Goal: Check status: Check status

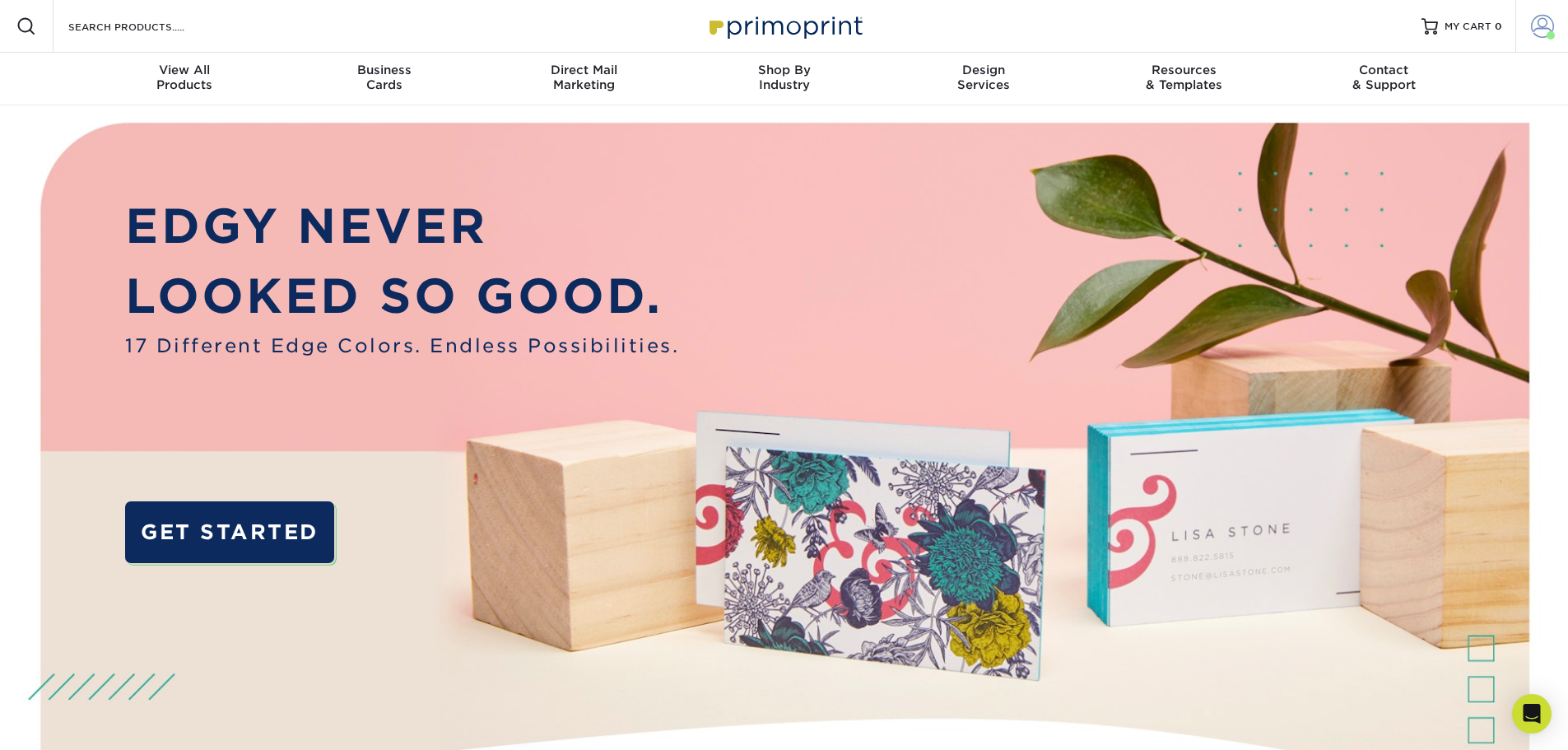
click at [1541, 31] on span at bounding box center [1542, 27] width 23 height 23
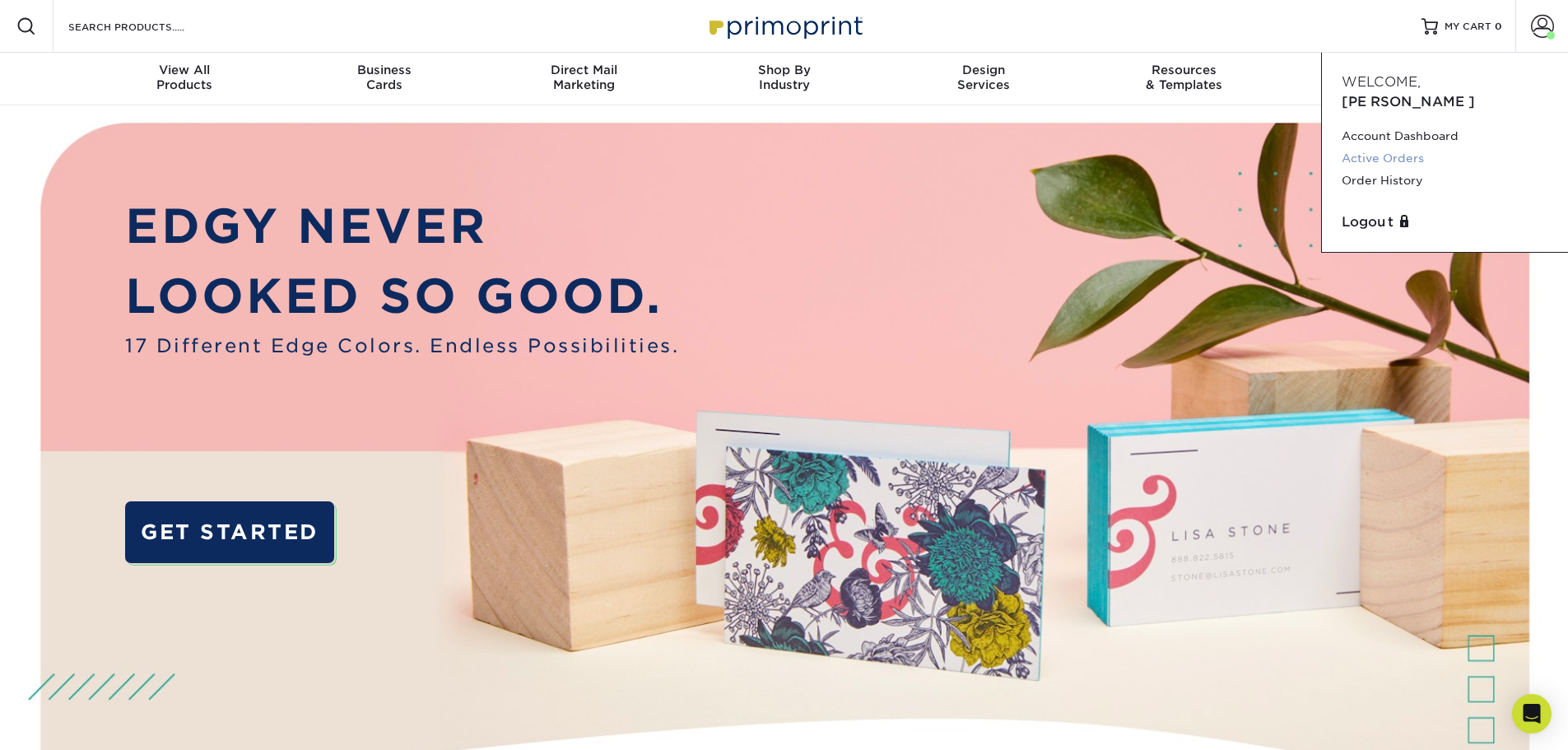
click at [1410, 148] on link "Active Orders" at bounding box center [1445, 158] width 206 height 22
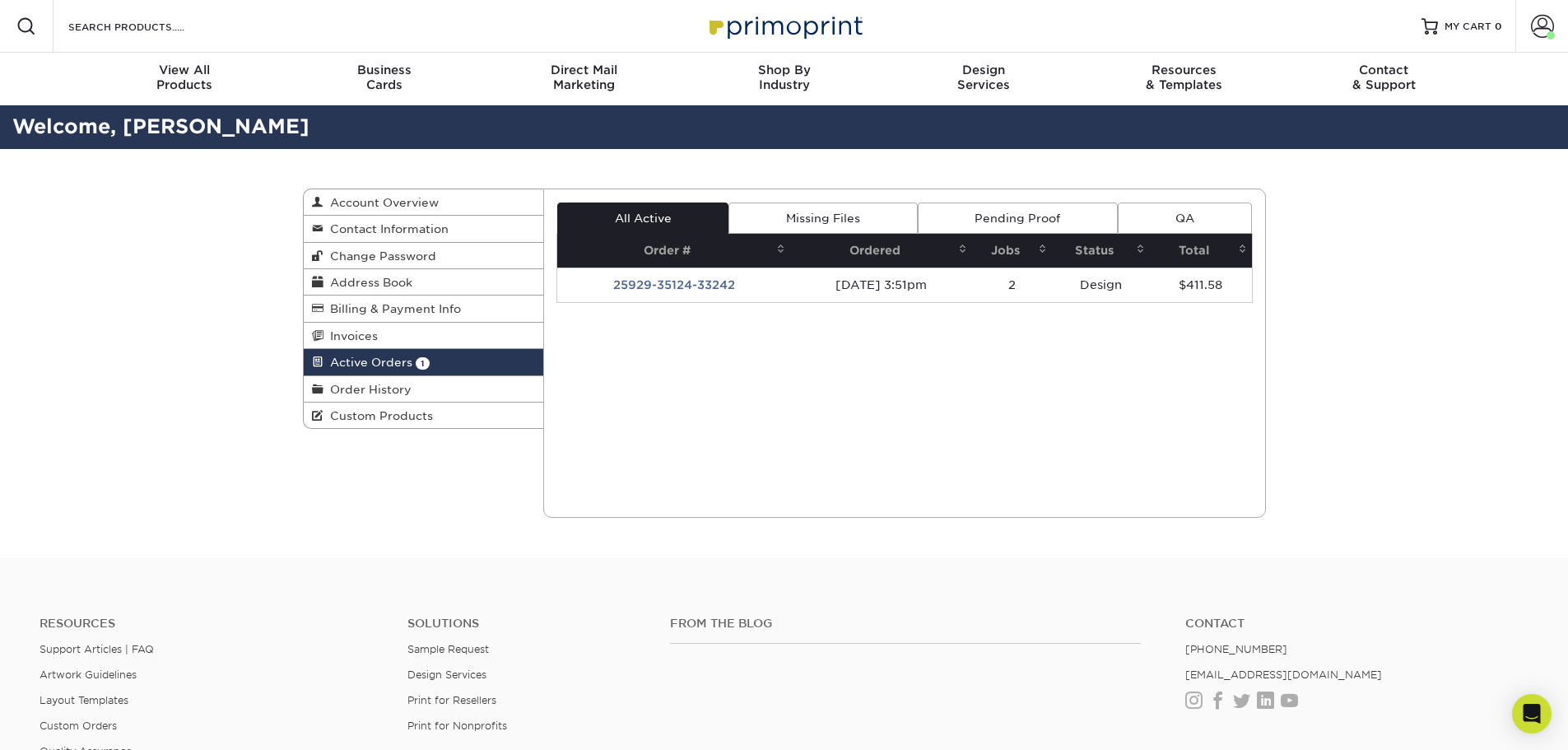
click at [998, 215] on link "Pending Proof" at bounding box center [1017, 218] width 200 height 31
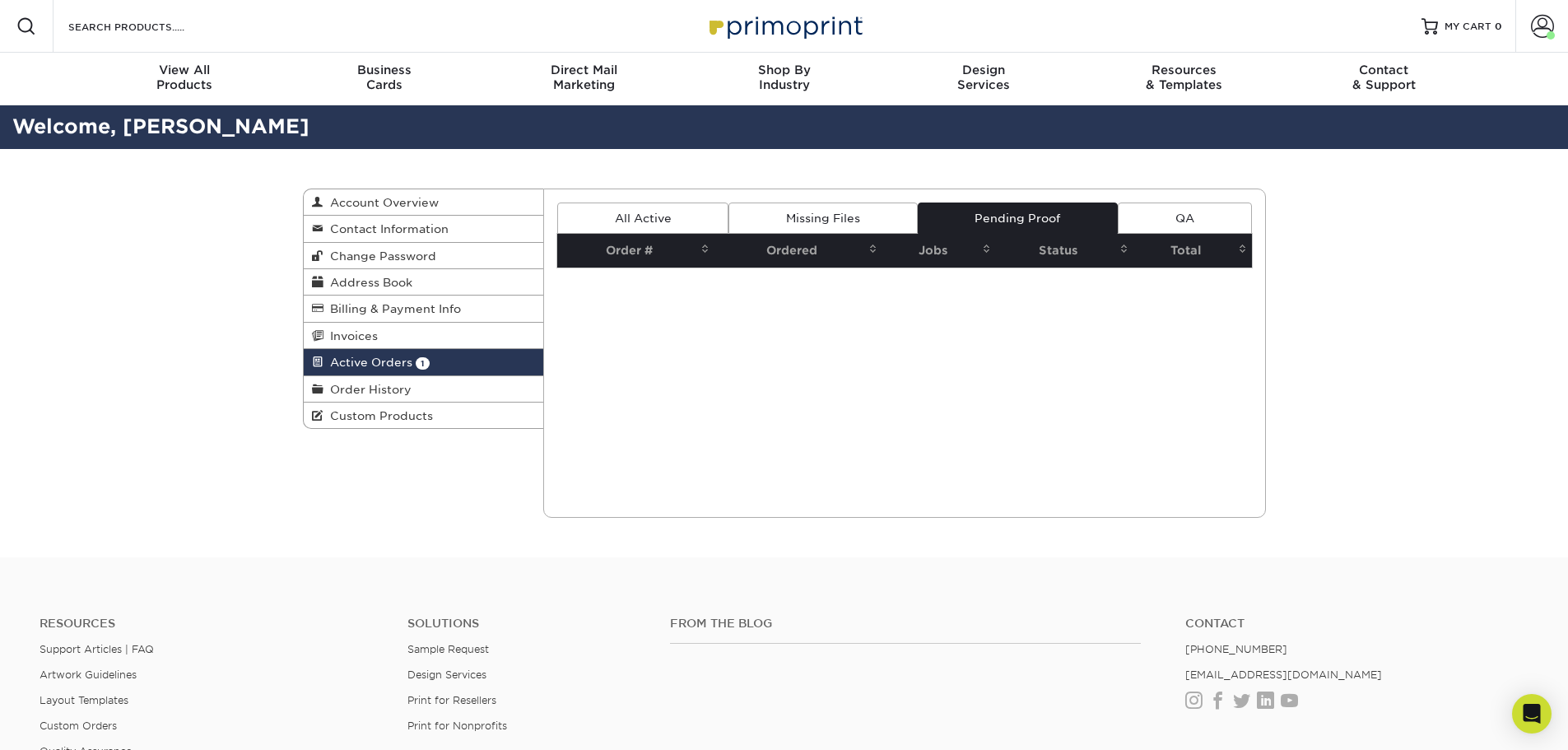
click at [1150, 219] on link "QA" at bounding box center [1184, 218] width 133 height 31
click at [801, 222] on link "Missing Files" at bounding box center [823, 218] width 189 height 31
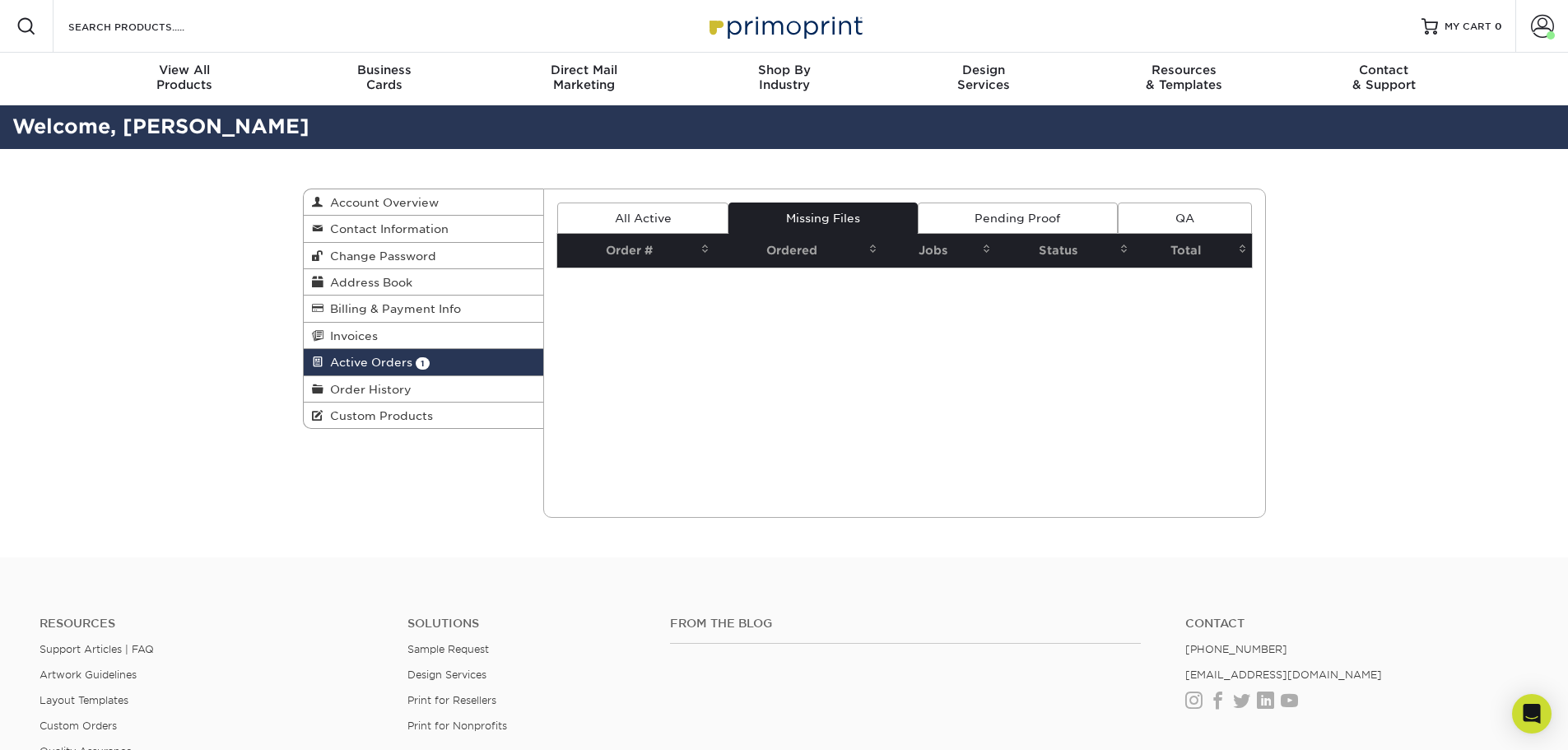
click at [673, 223] on link "All Active" at bounding box center [643, 218] width 171 height 31
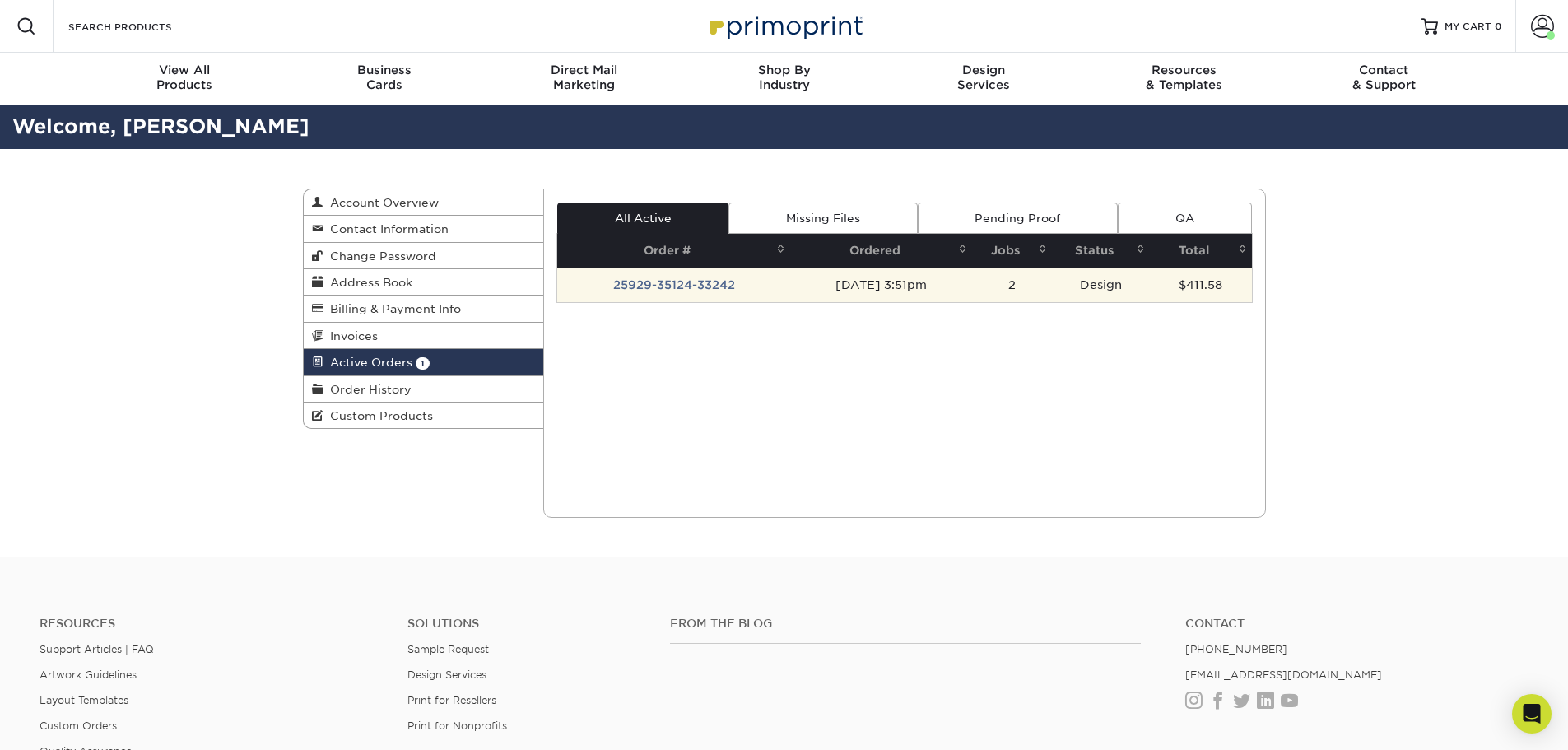
click at [660, 284] on td "25929-35124-33242" at bounding box center [674, 285] width 233 height 35
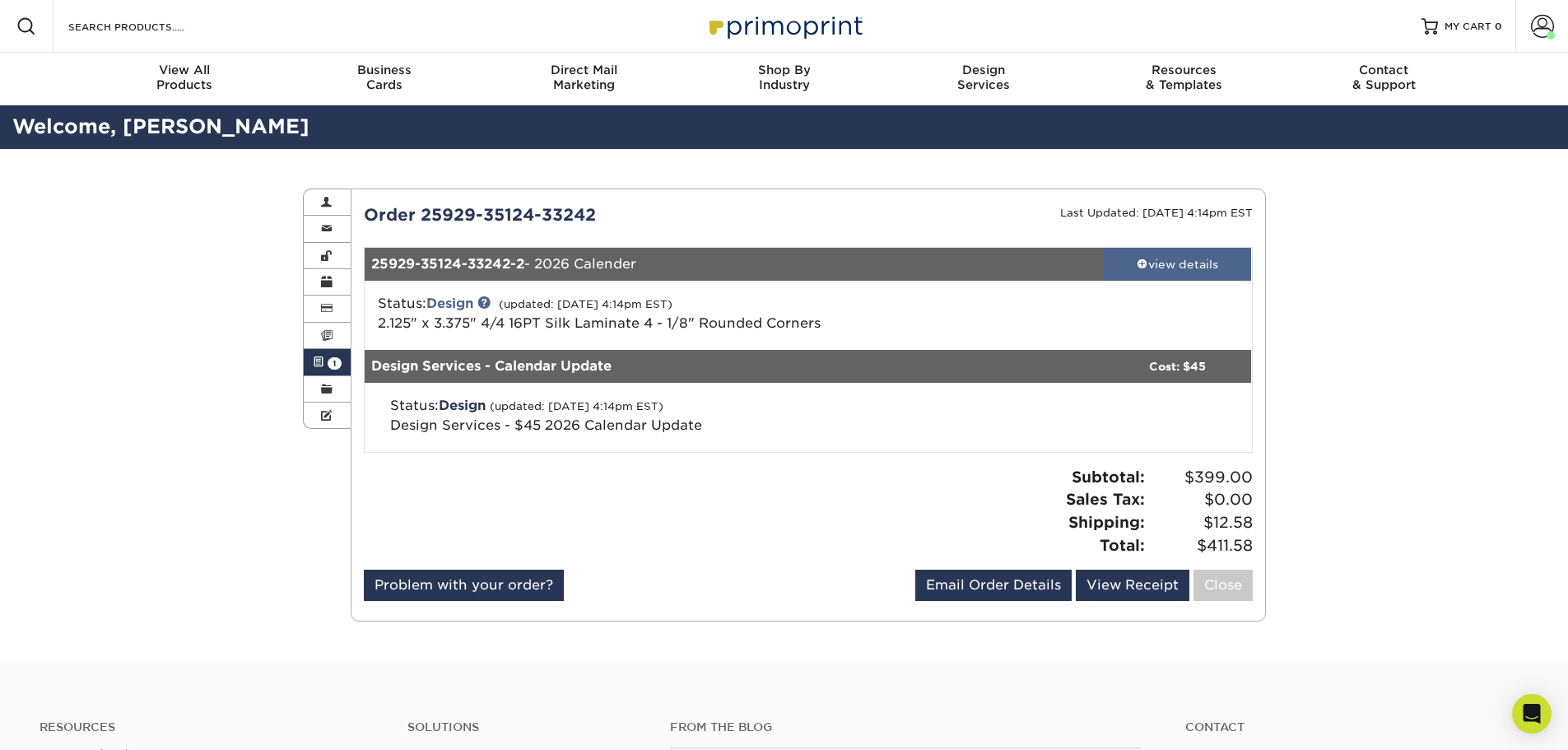
click at [1141, 265] on span at bounding box center [1142, 263] width 12 height 12
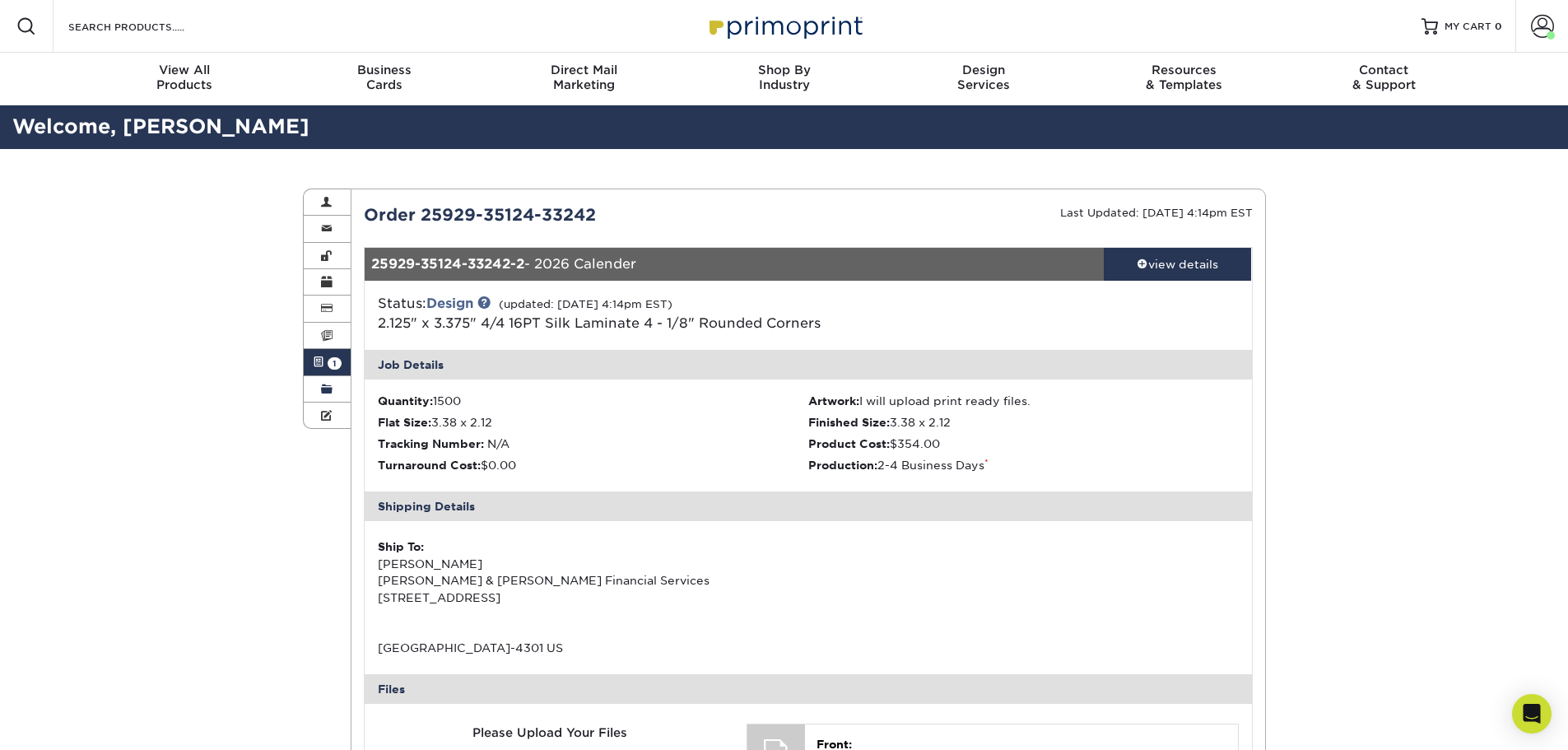
click at [325, 387] on span at bounding box center [327, 389] width 12 height 13
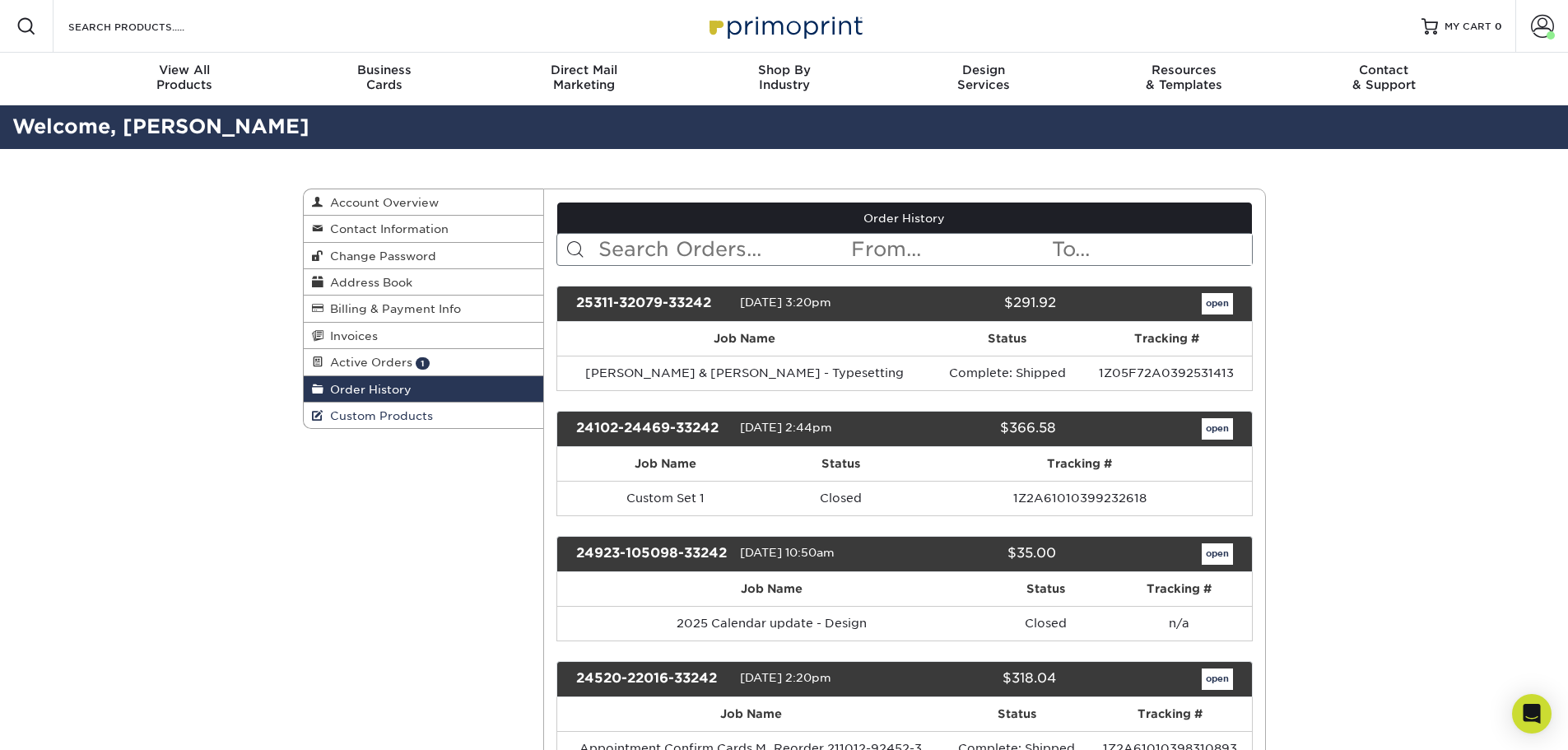
click at [436, 421] on link "Custom Products" at bounding box center [424, 415] width 240 height 26
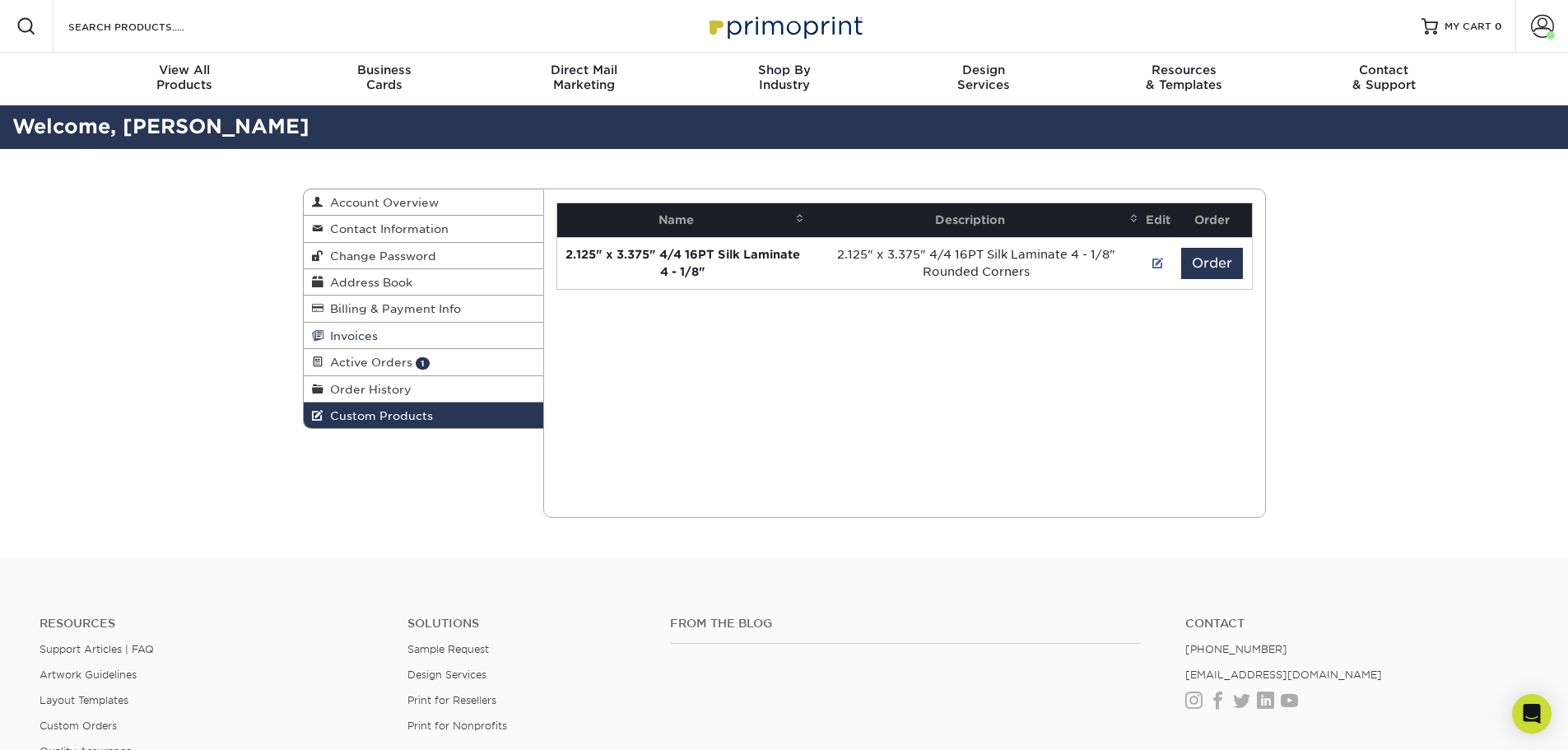
click at [414, 331] on link "Invoices" at bounding box center [424, 336] width 240 height 27
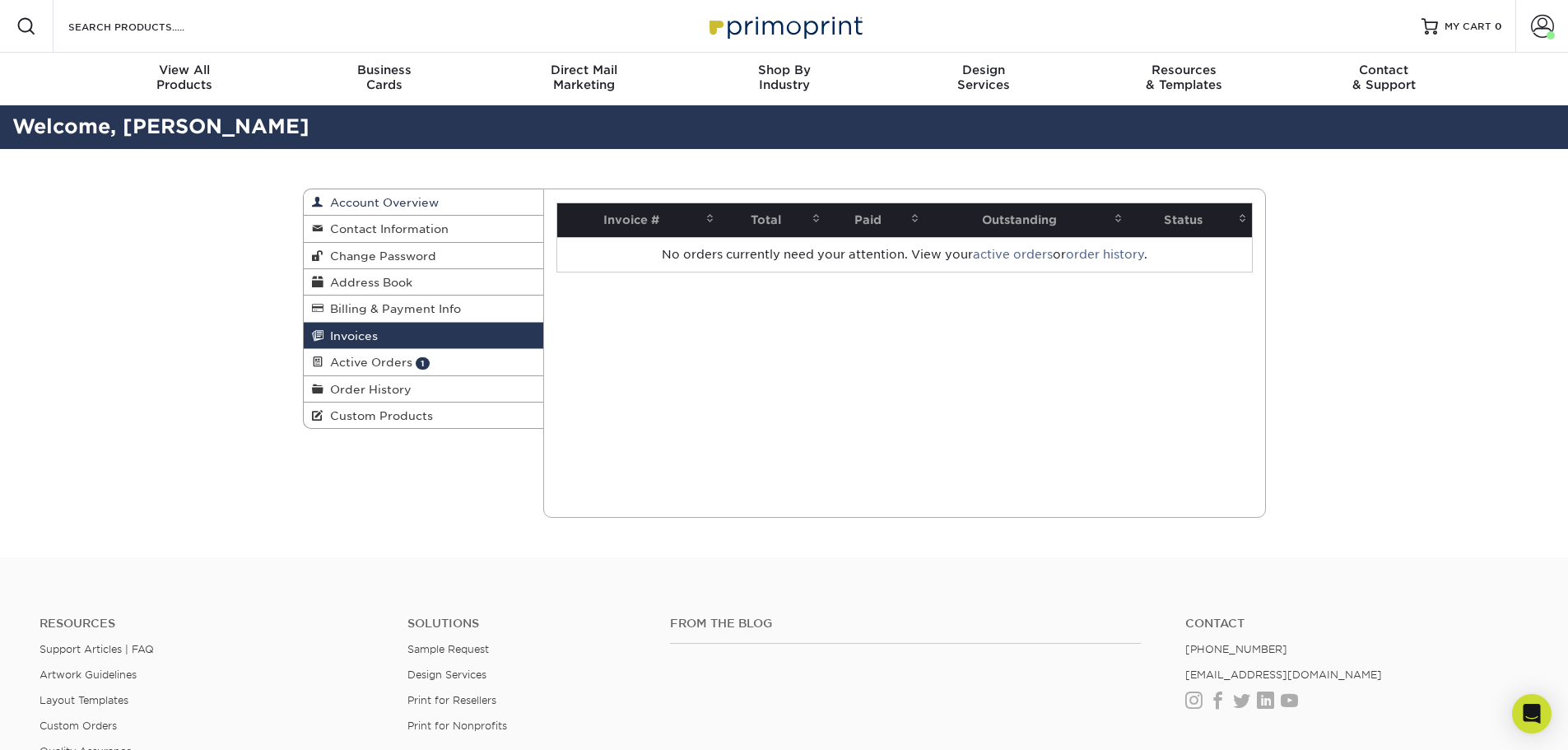
click at [400, 202] on span "Account Overview" at bounding box center [380, 202] width 115 height 13
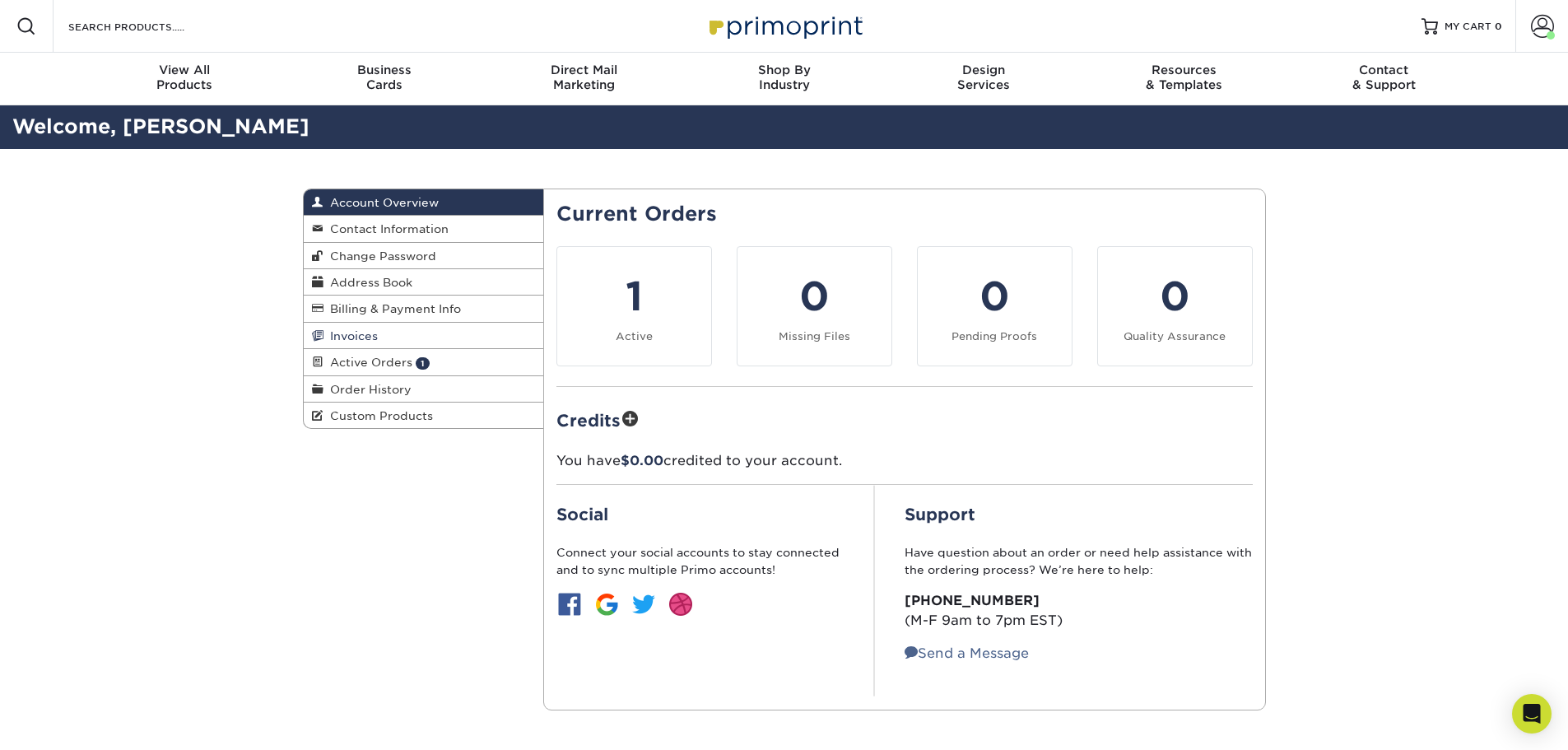
click at [405, 331] on link "Invoices" at bounding box center [424, 336] width 240 height 27
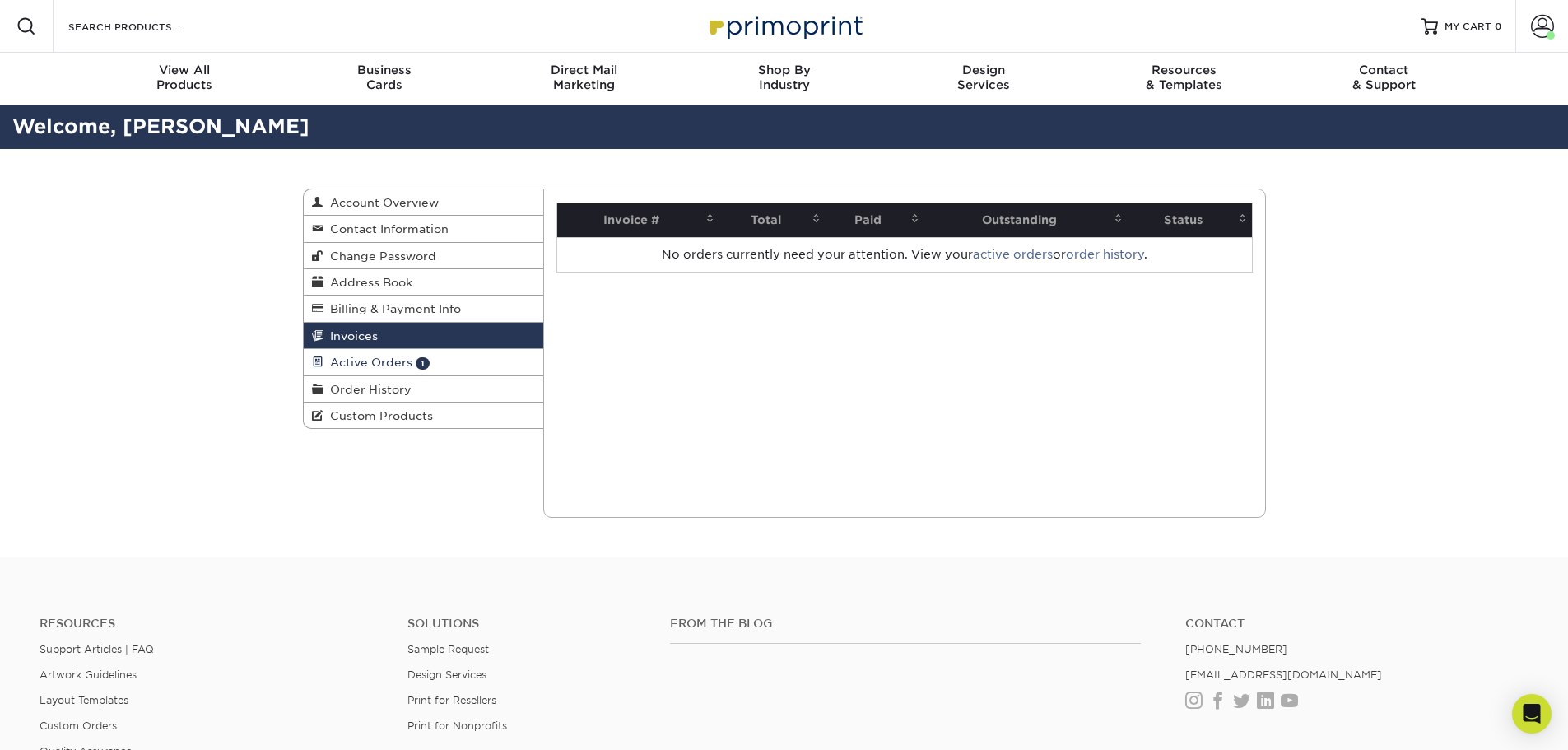
click at [392, 358] on span "Active Orders" at bounding box center [368, 362] width 89 height 13
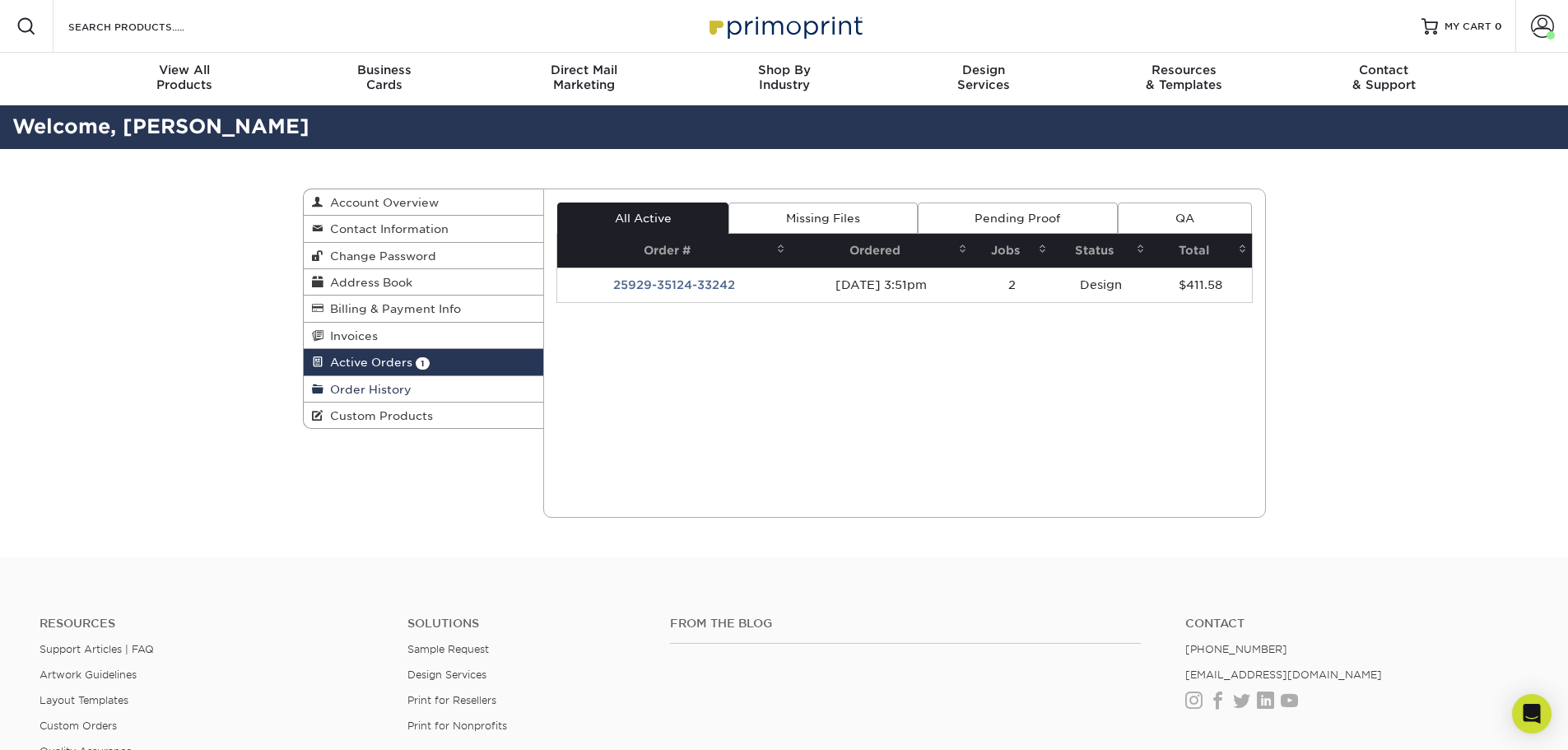
click at [376, 385] on span "Order History" at bounding box center [367, 389] width 88 height 13
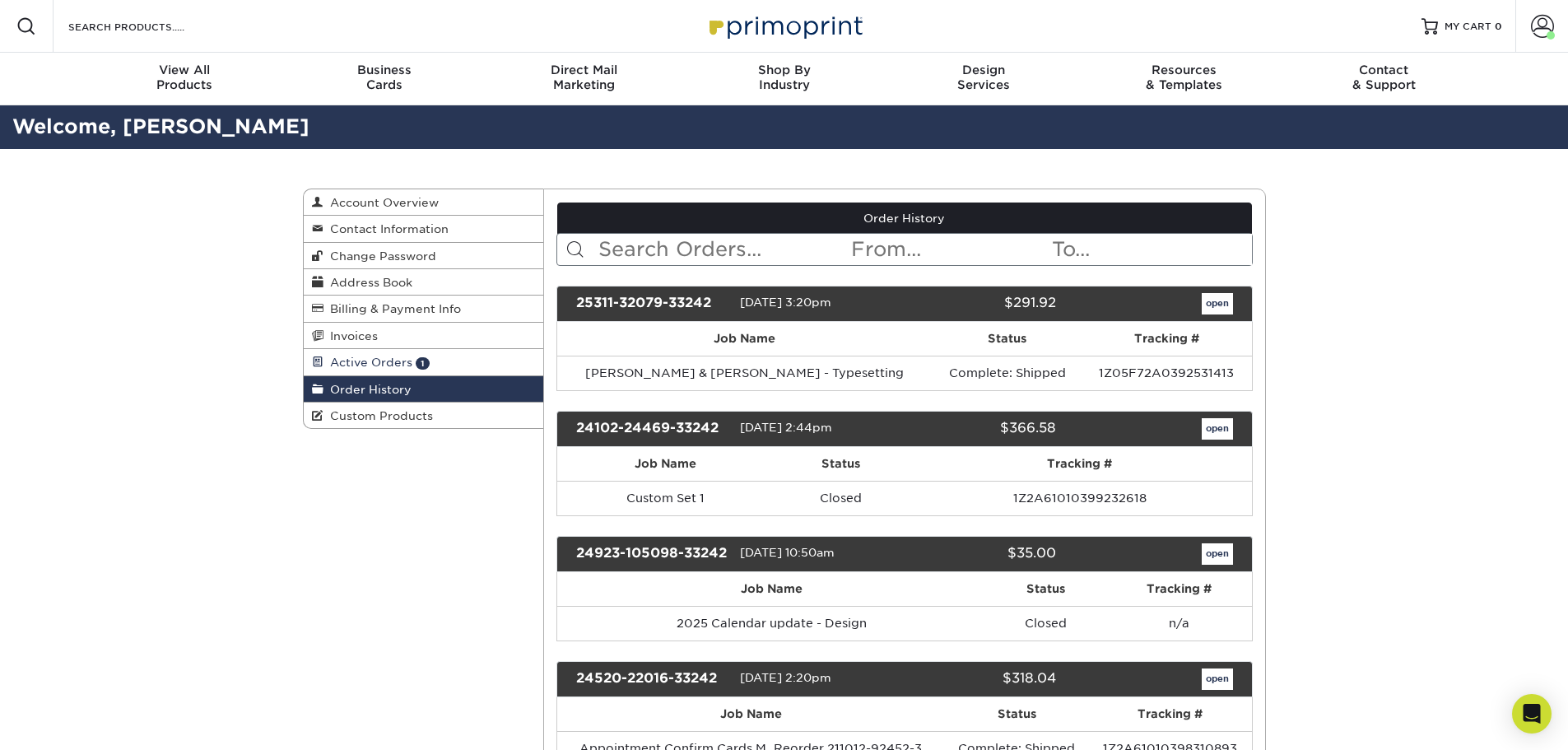
click at [392, 362] on span "Active Orders" at bounding box center [368, 362] width 89 height 13
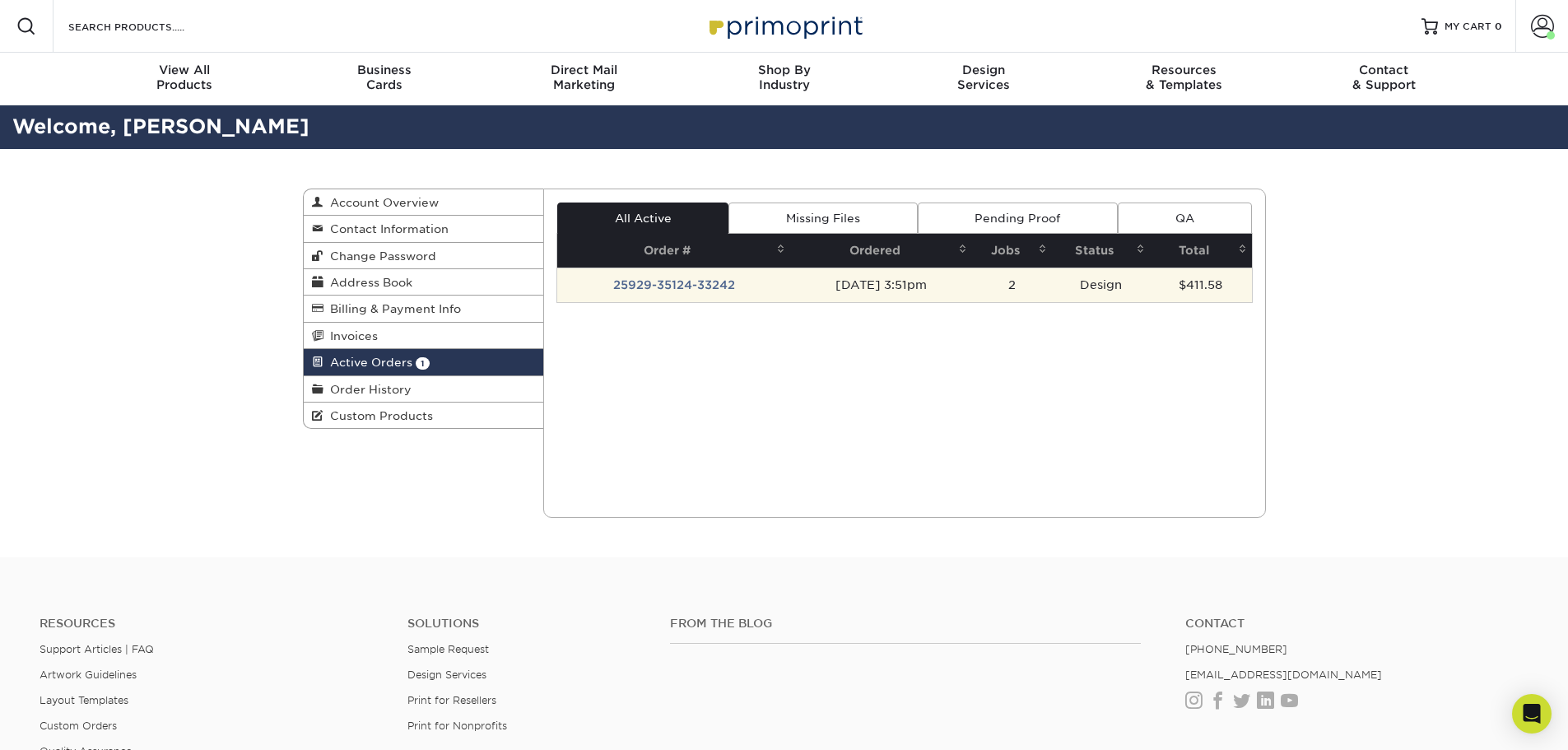
click at [707, 289] on td "25929-35124-33242" at bounding box center [674, 285] width 233 height 35
